Goal: Check status: Check status

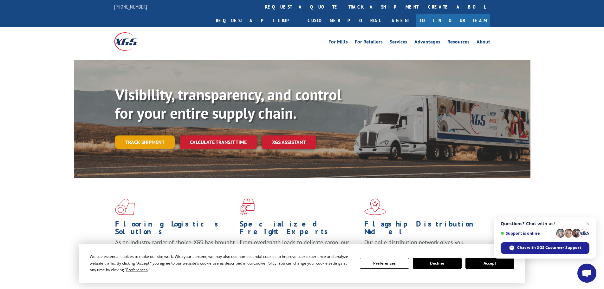
click at [154, 135] on link "Track shipment" at bounding box center [145, 141] width 60 height 13
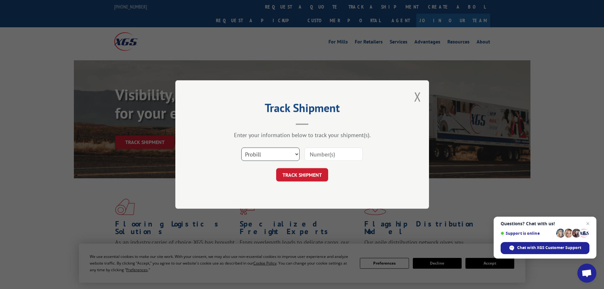
click at [297, 156] on select "Select category... Probill BOL PO" at bounding box center [270, 153] width 58 height 13
click at [241, 147] on select "Select category... Probill BOL PO" at bounding box center [270, 153] width 58 height 13
click at [297, 152] on select "Select category... Probill BOL PO" at bounding box center [270, 153] width 58 height 13
select select "bol"
click at [241, 147] on select "Select category... Probill BOL PO" at bounding box center [270, 153] width 58 height 13
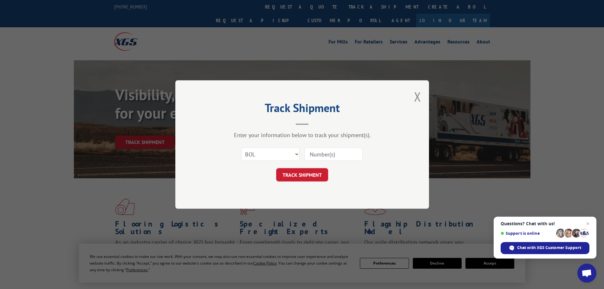
drag, startPoint x: 316, startPoint y: 157, endPoint x: 329, endPoint y: 151, distance: 14.9
click at [320, 155] on input at bounding box center [333, 153] width 58 height 13
type input "123076"
click at [306, 171] on button "TRACK SHIPMENT" at bounding box center [302, 174] width 52 height 13
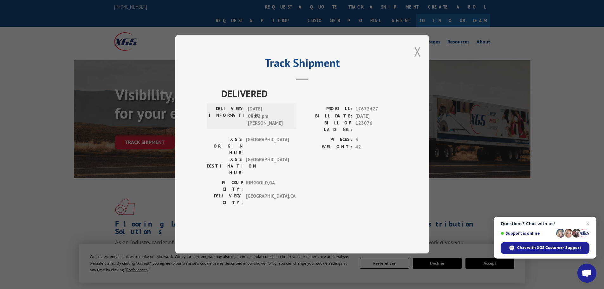
click at [416, 60] on button "Close modal" at bounding box center [417, 51] width 7 height 17
